Goal: Check status

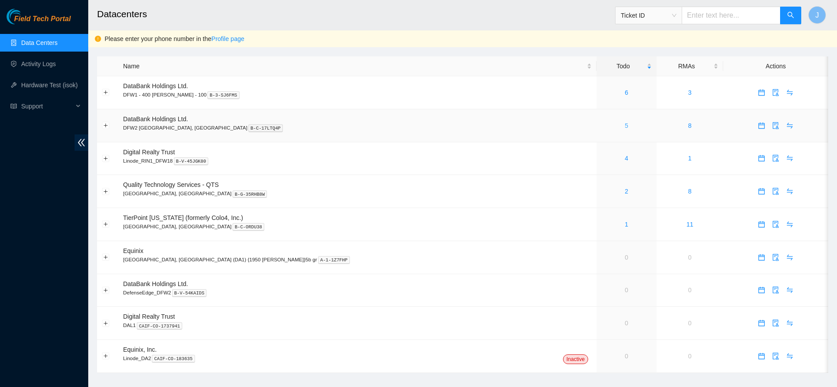
click at [625, 122] on link "5" at bounding box center [627, 125] width 4 height 7
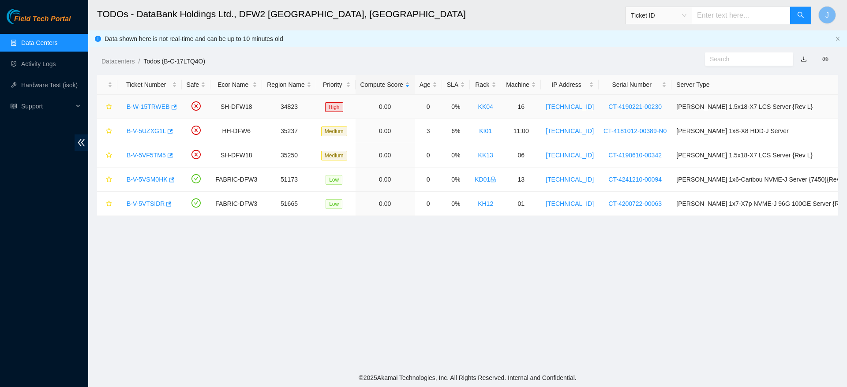
click at [140, 103] on link "B-W-15TRWEB" at bounding box center [148, 106] width 43 height 7
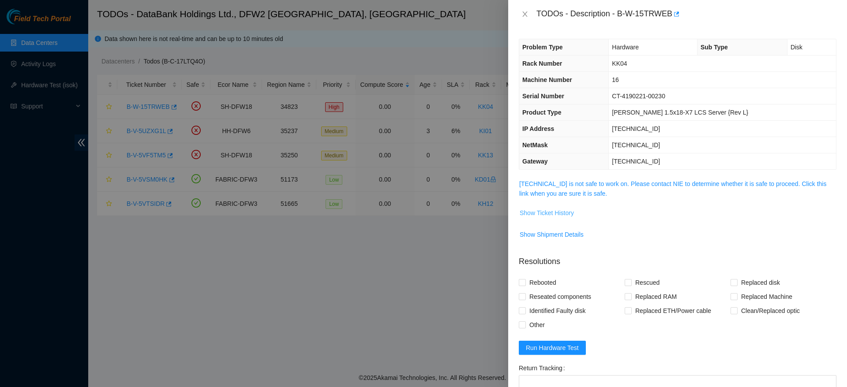
click at [547, 216] on span "Show Ticket History" at bounding box center [547, 213] width 54 height 10
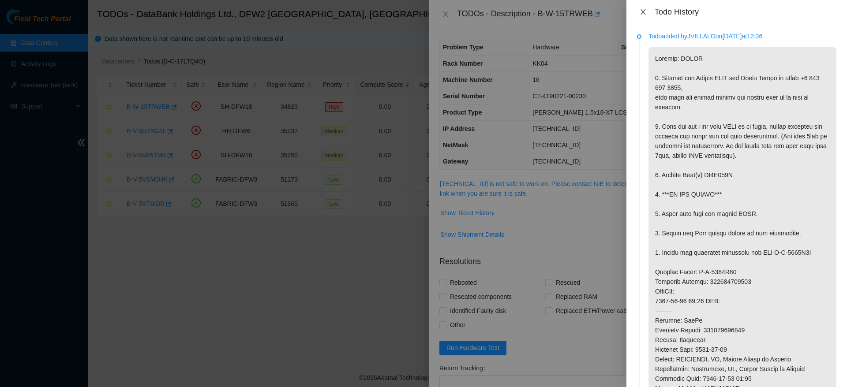
click at [643, 9] on icon "close" at bounding box center [643, 11] width 7 height 7
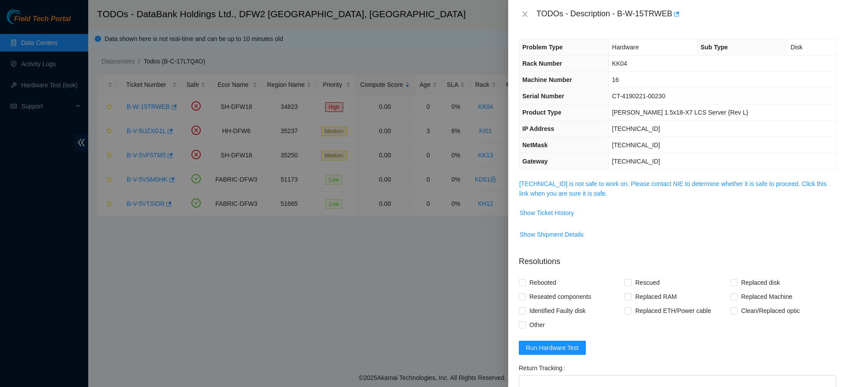
click at [430, 273] on div at bounding box center [423, 193] width 847 height 387
click at [524, 11] on icon "close" at bounding box center [524, 14] width 7 height 7
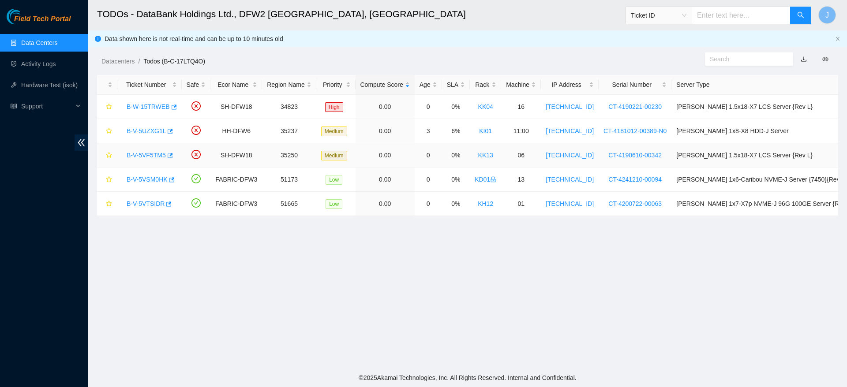
click at [147, 153] on link "B-V-5VF5TM5" at bounding box center [146, 155] width 39 height 7
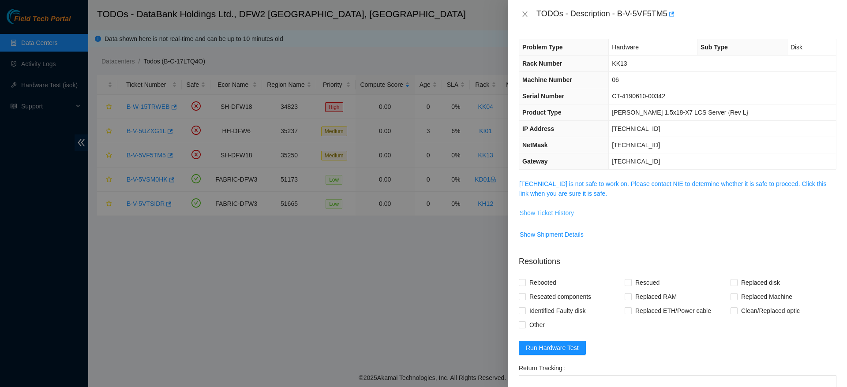
click at [547, 210] on span "Show Ticket History" at bounding box center [547, 213] width 54 height 10
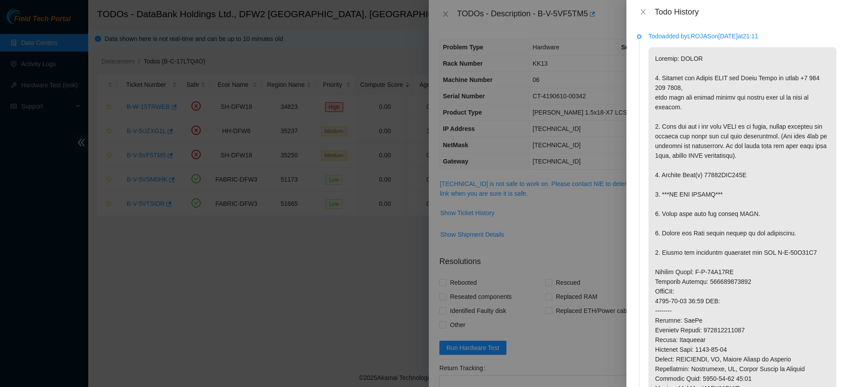
click at [653, 11] on div "Todo History" at bounding box center [736, 12] width 199 height 10
click at [648, 11] on button "Close" at bounding box center [643, 12] width 12 height 8
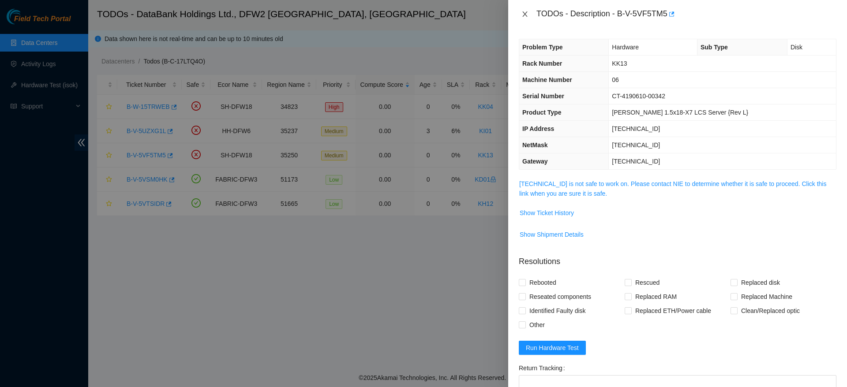
click at [527, 12] on icon "close" at bounding box center [524, 14] width 7 height 7
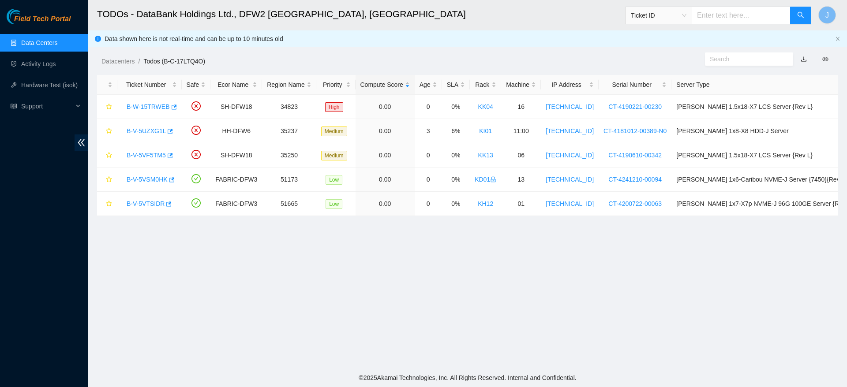
click at [511, 64] on ol "Datacenters / Todos (B-C-17LTQ4O) /" at bounding box center [379, 61] width 556 height 10
click at [506, 228] on main "TODOs - DataBank Holdings Ltd., DFW2 [GEOGRAPHIC_DATA], [GEOGRAPHIC_DATA] Ticke…" at bounding box center [467, 184] width 759 height 369
click at [417, 250] on main "TODOs - DataBank Holdings Ltd., DFW2 [GEOGRAPHIC_DATA], [GEOGRAPHIC_DATA] Ticke…" at bounding box center [467, 184] width 759 height 369
click at [742, 289] on main "TODOs - DataBank Holdings Ltd., DFW2 [GEOGRAPHIC_DATA], [GEOGRAPHIC_DATA] Ticke…" at bounding box center [467, 184] width 759 height 369
